Goal: Transaction & Acquisition: Purchase product/service

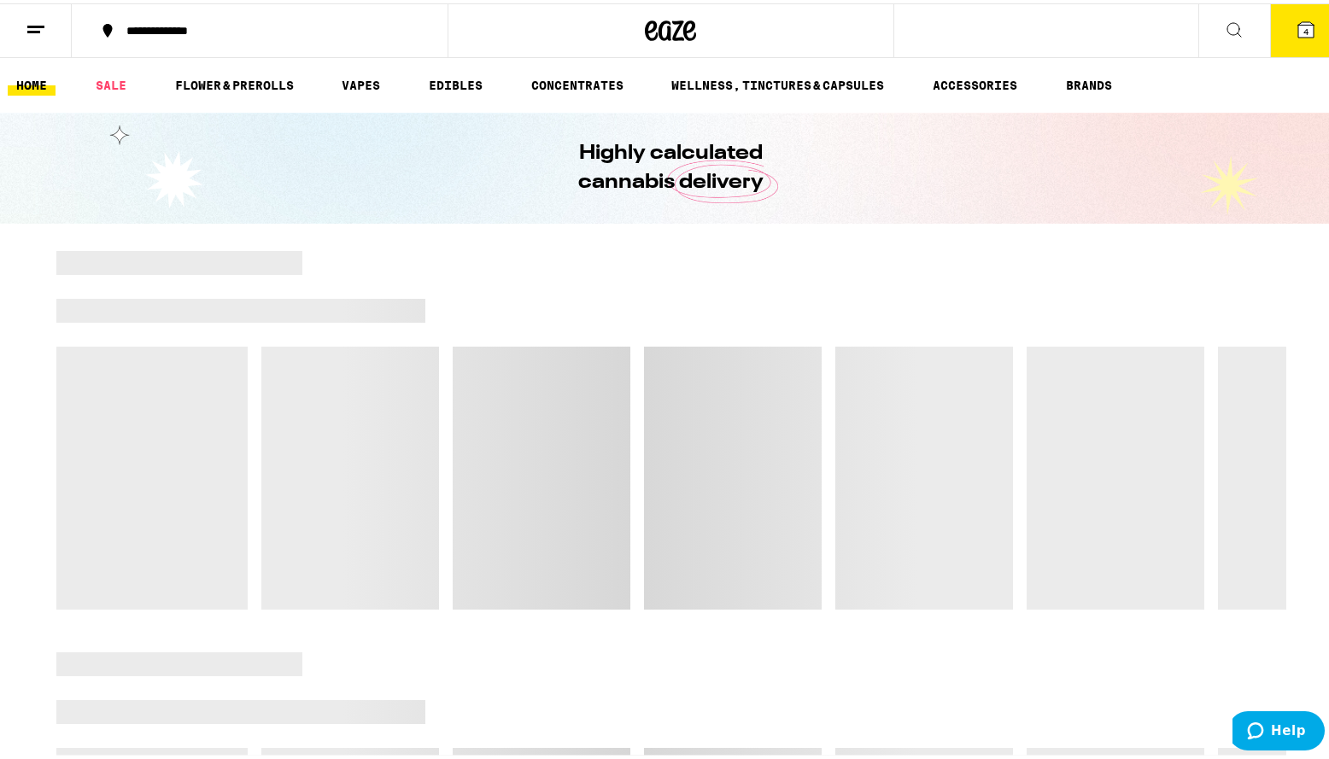
click at [1285, 37] on button "4" at bounding box center [1306, 27] width 72 height 53
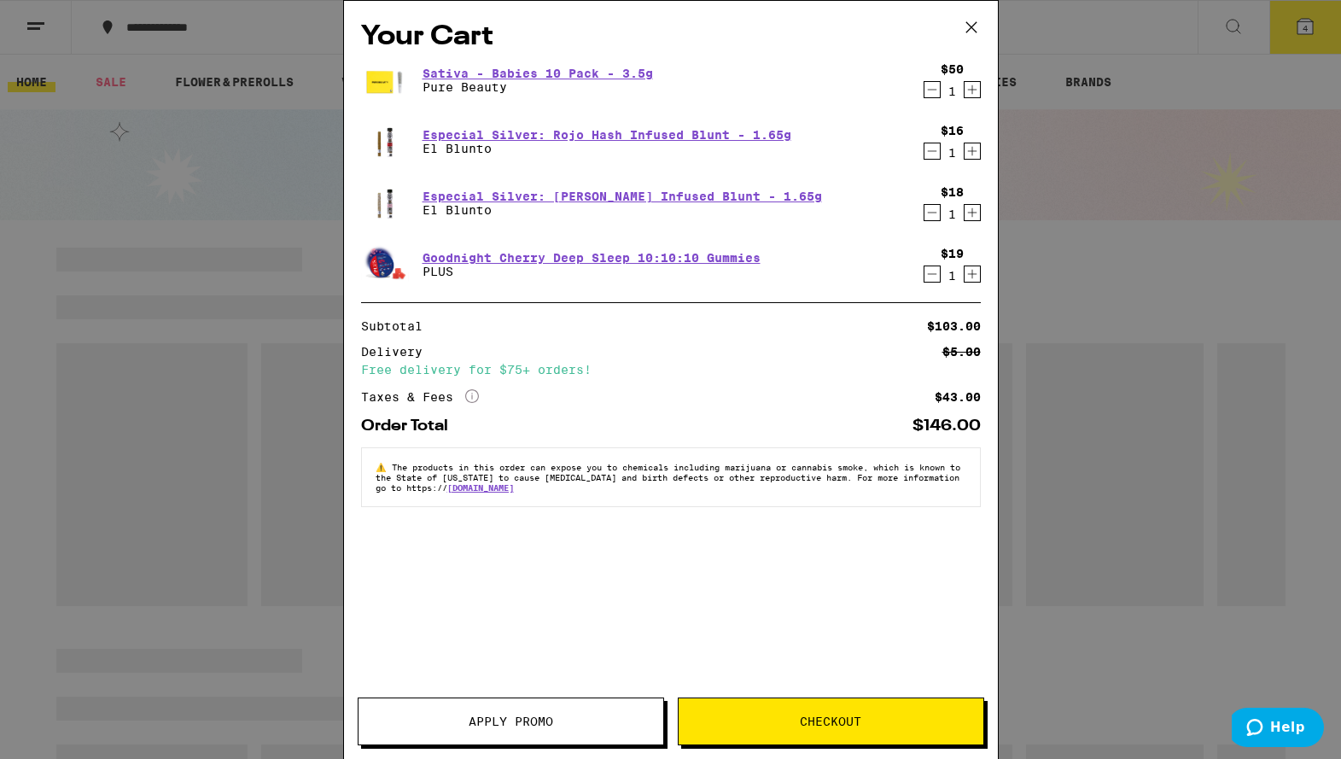
click at [832, 716] on span "Checkout" at bounding box center [830, 722] width 61 height 12
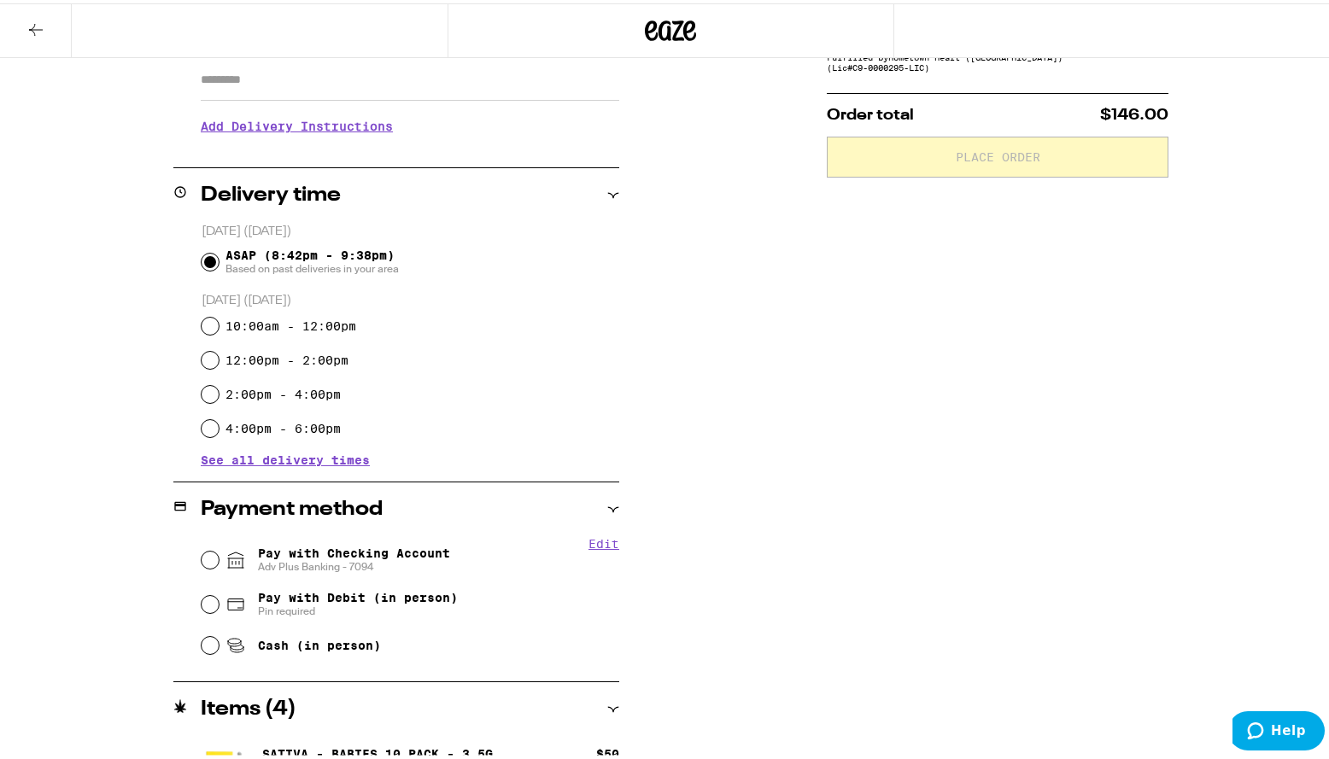
scroll to position [342, 0]
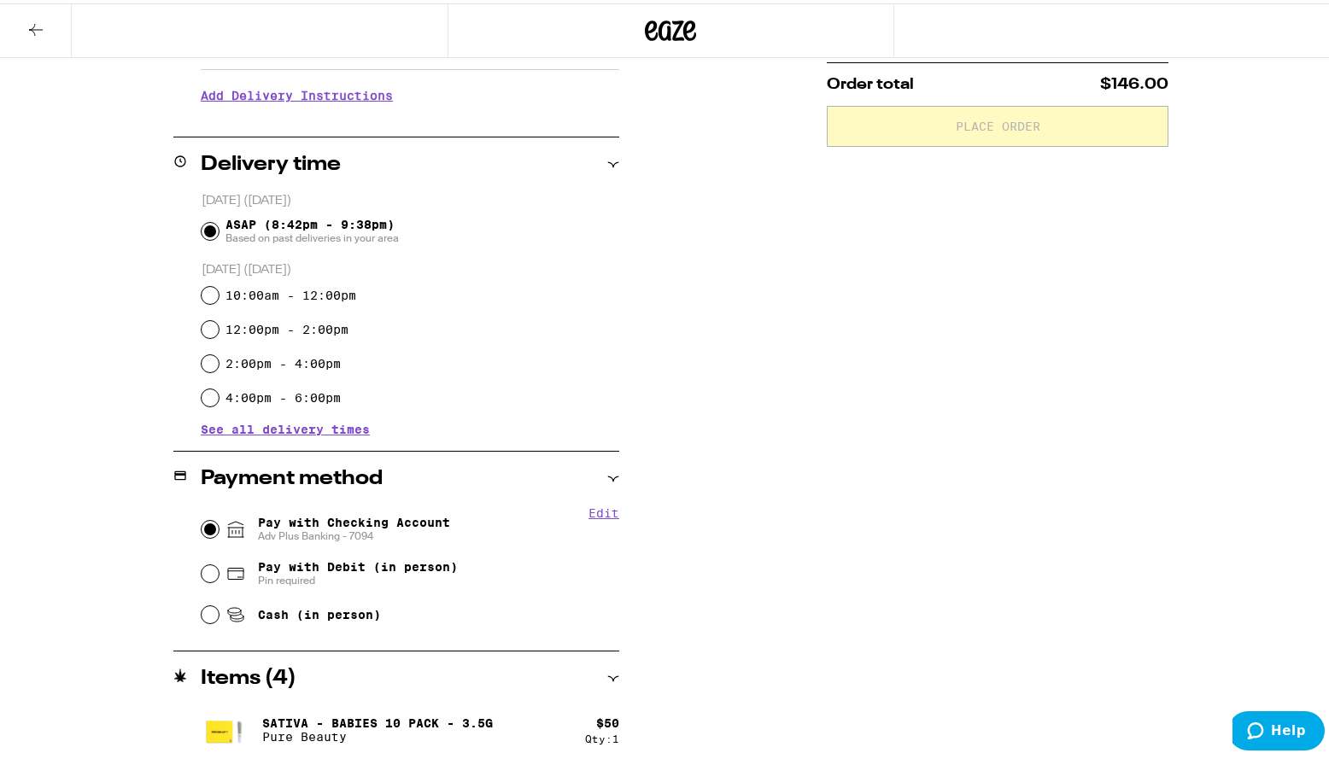
click at [207, 531] on input "Pay with Checking Account Adv Plus Banking - 7094" at bounding box center [210, 525] width 17 height 17
radio input "true"
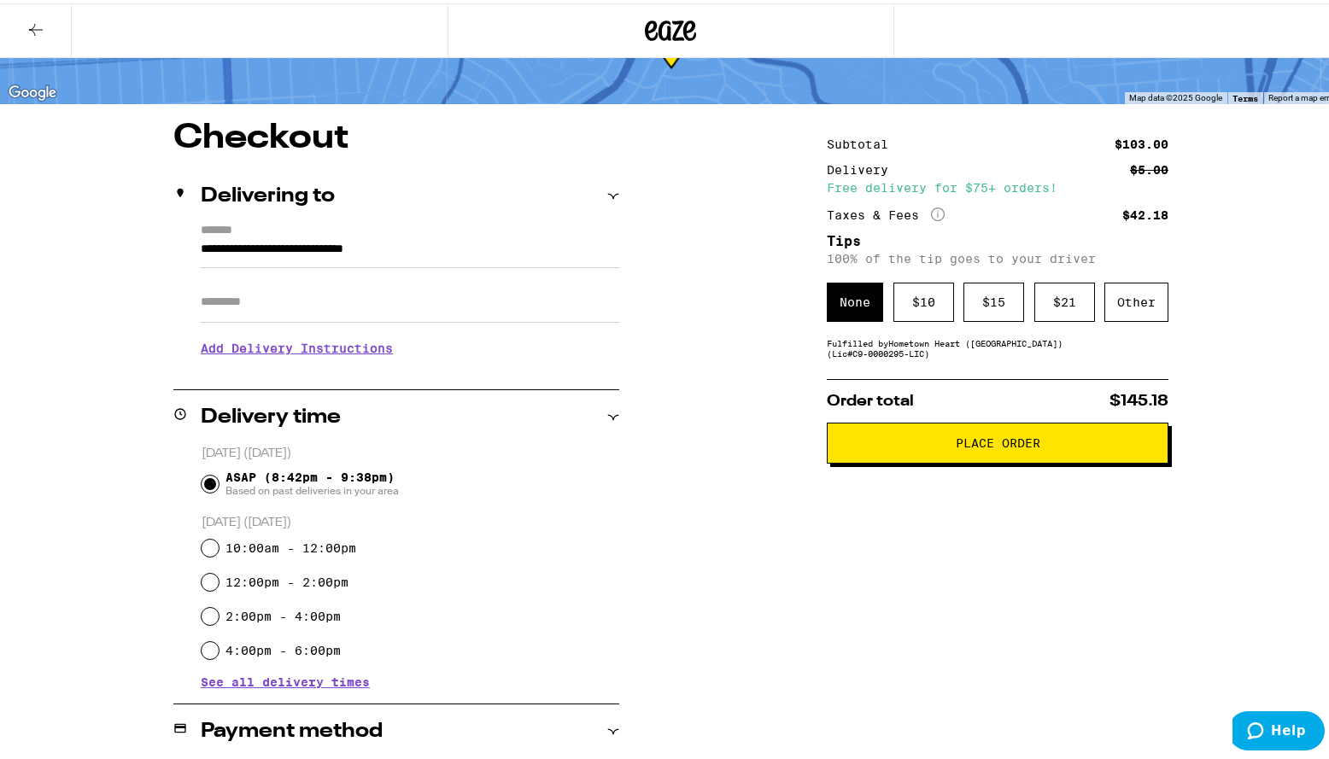
scroll to position [0, 0]
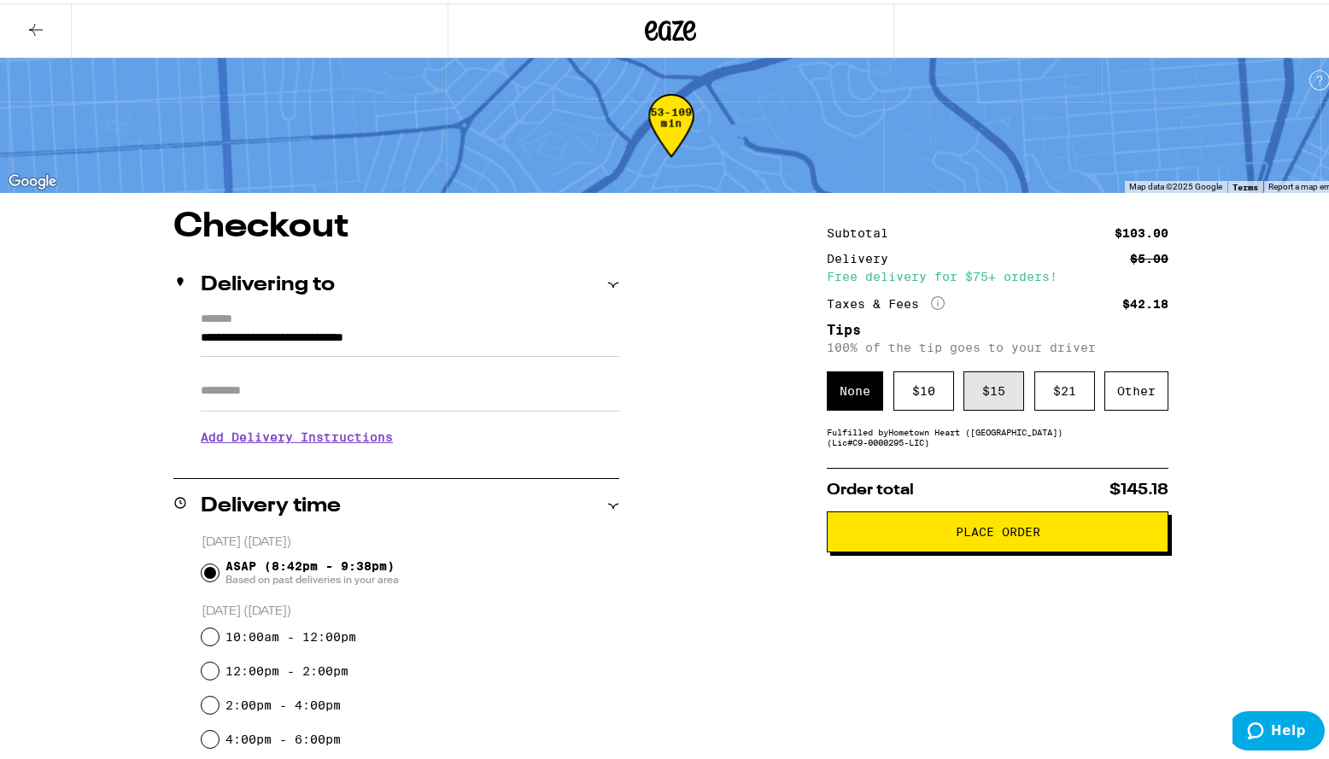
click at [994, 392] on div "$ 15" at bounding box center [993, 387] width 61 height 39
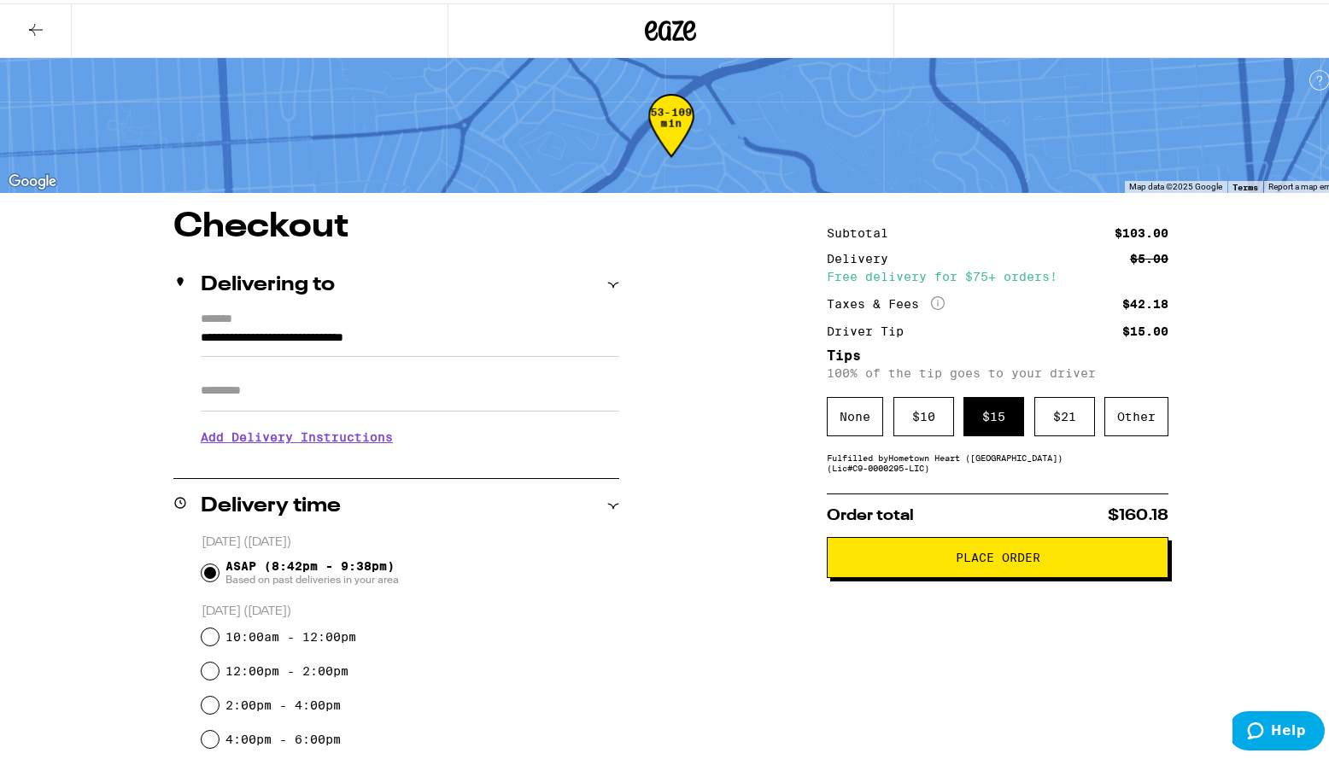
click at [995, 560] on span "Place Order" at bounding box center [997, 554] width 85 height 12
